Goal: Unclear: Unclear

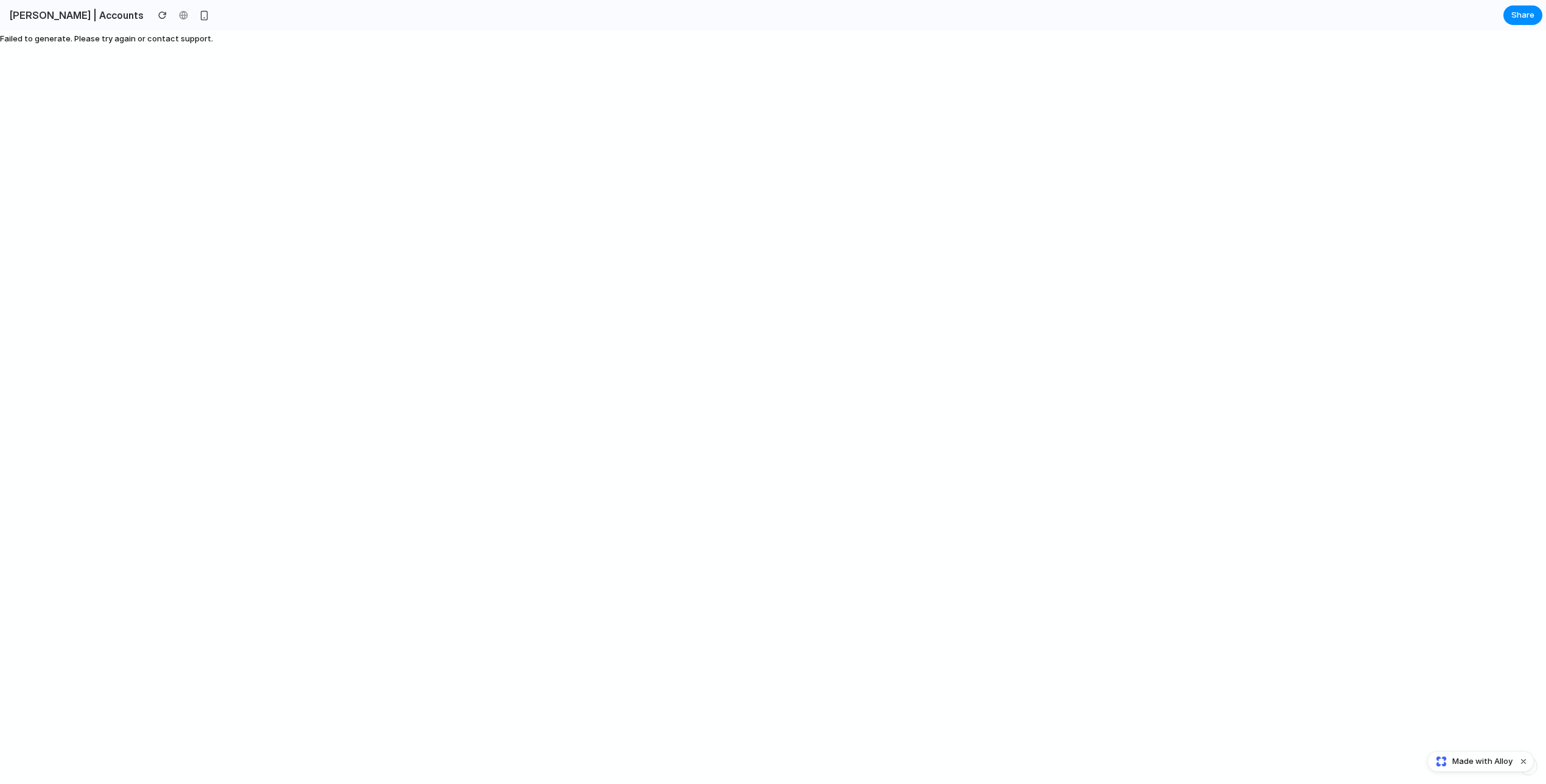
click at [147, 34] on span "Failed to generate. Please try again or contact support." at bounding box center [106, 38] width 213 height 10
drag, startPoint x: 147, startPoint y: 34, endPoint x: 98, endPoint y: 39, distance: 49.3
click at [98, 39] on span "Failed to generate. Please try again or contact support." at bounding box center [106, 38] width 213 height 10
click at [214, 45] on div "Failed to generate. Please try again or contact support." at bounding box center [773, 407] width 1546 height 753
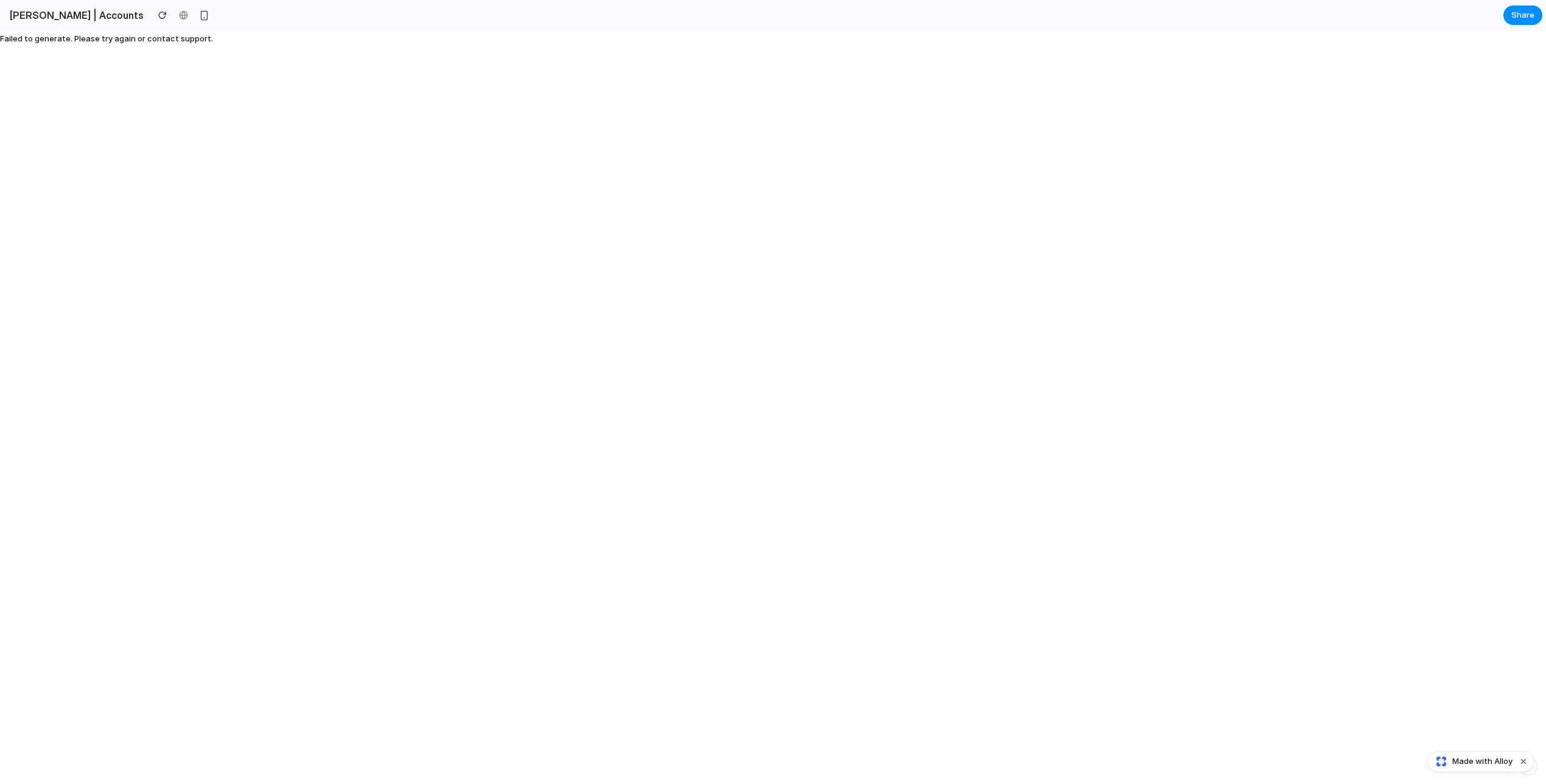
click at [779, 81] on div "Failed to generate. Please try again or contact support." at bounding box center [773, 407] width 1546 height 753
